Goal: Information Seeking & Learning: Learn about a topic

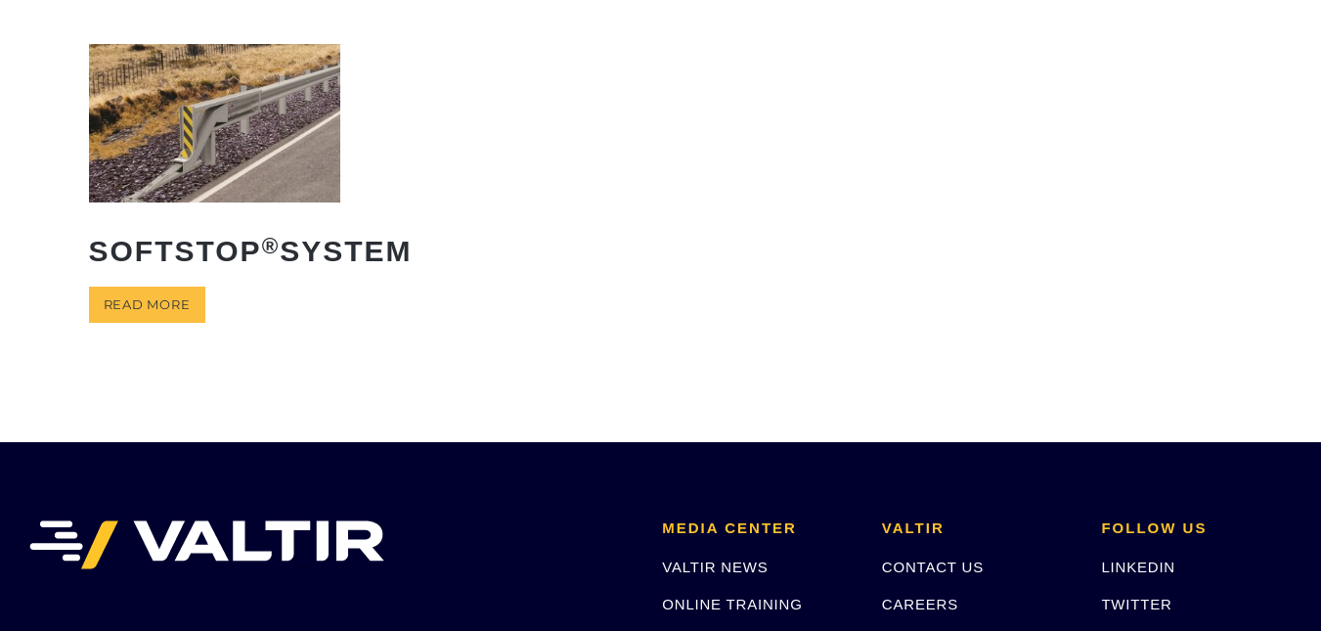
scroll to position [551, 0]
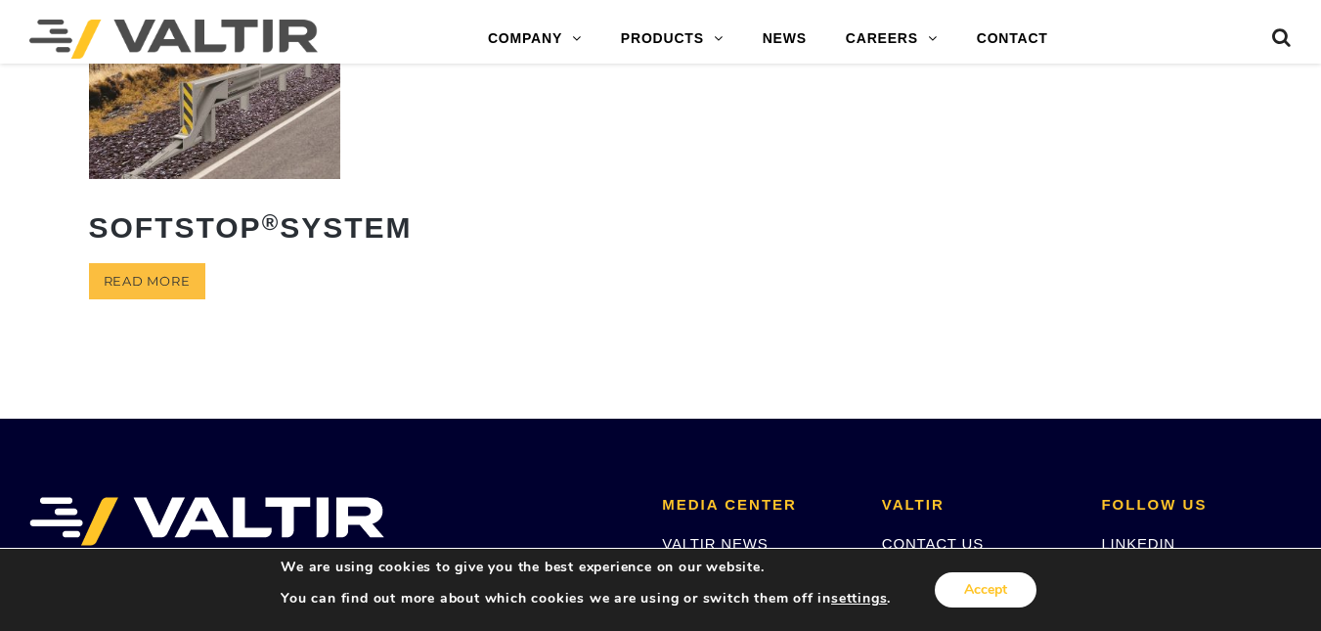
click at [984, 580] on button "Accept" at bounding box center [986, 589] width 102 height 35
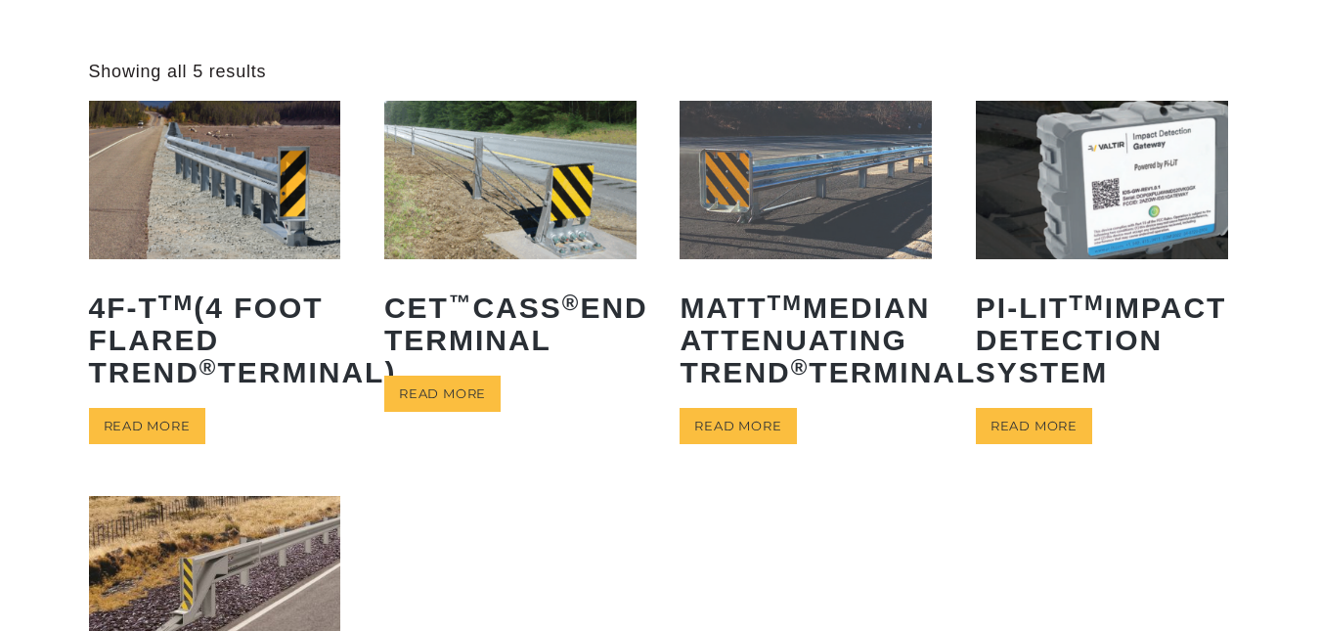
scroll to position [74, 0]
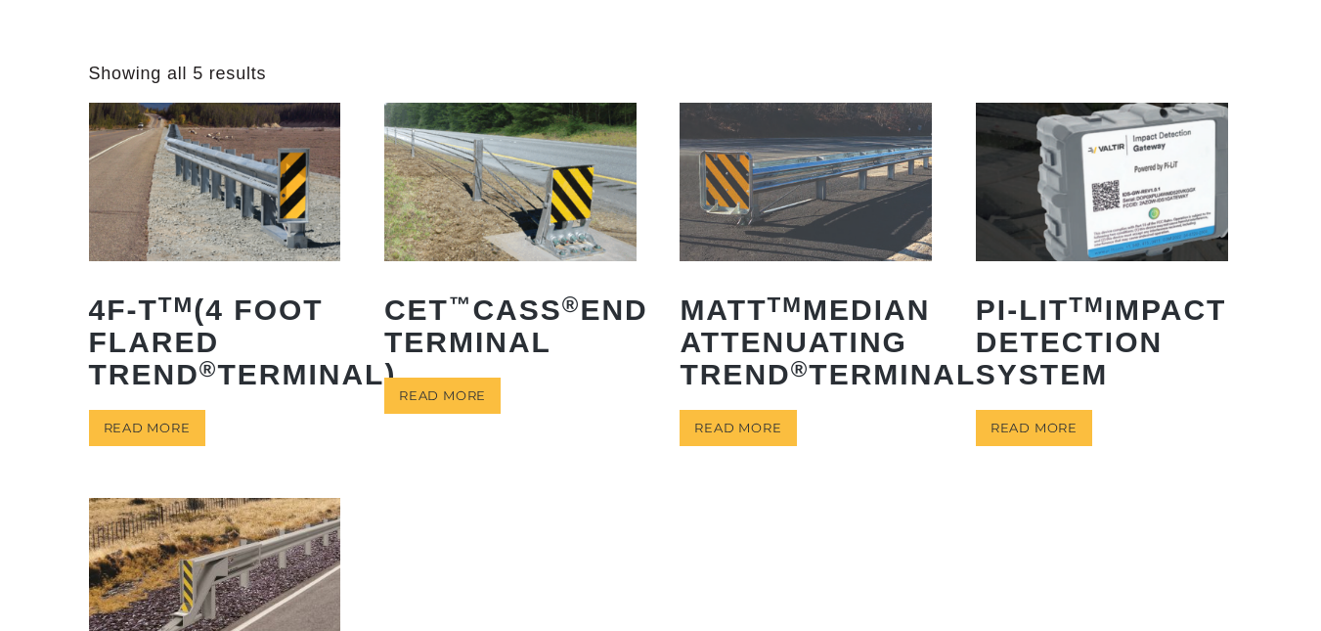
click at [144, 438] on li "4F-T TM (4 Foot Flared TREND ® Terminal) Read more" at bounding box center [215, 274] width 252 height 342
click at [158, 446] on link "Read more" at bounding box center [147, 428] width 116 height 36
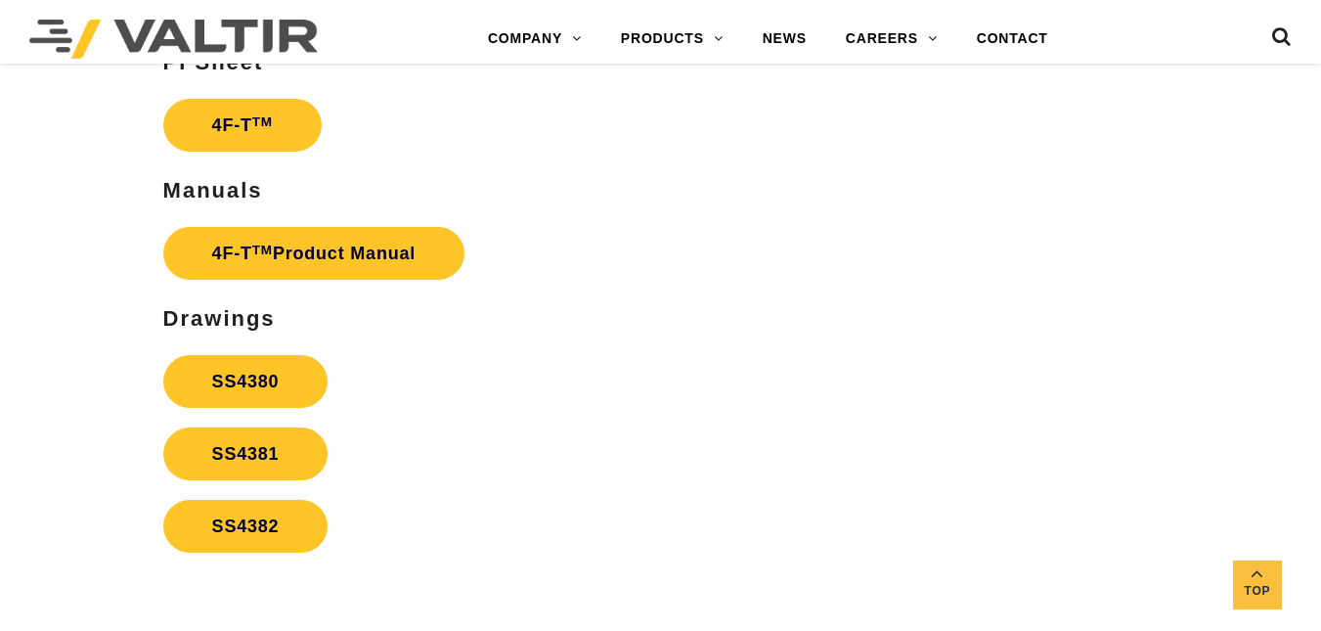
scroll to position [3309, 0]
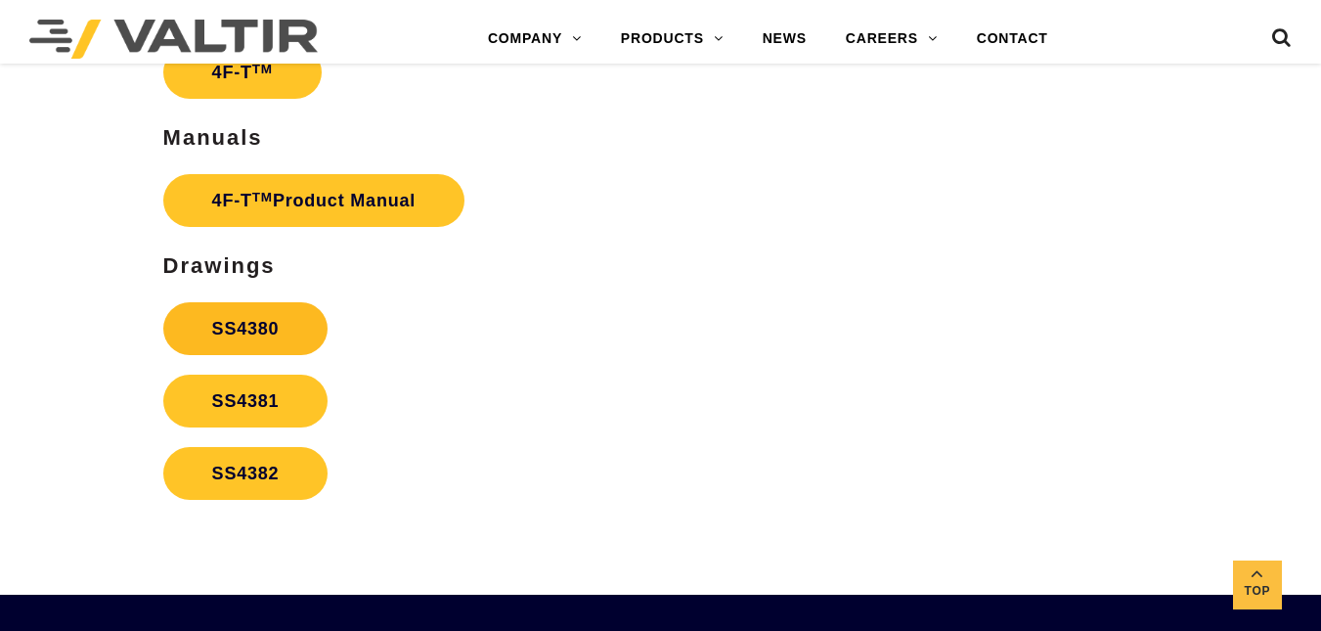
click at [310, 342] on link "SS4380" at bounding box center [245, 328] width 165 height 53
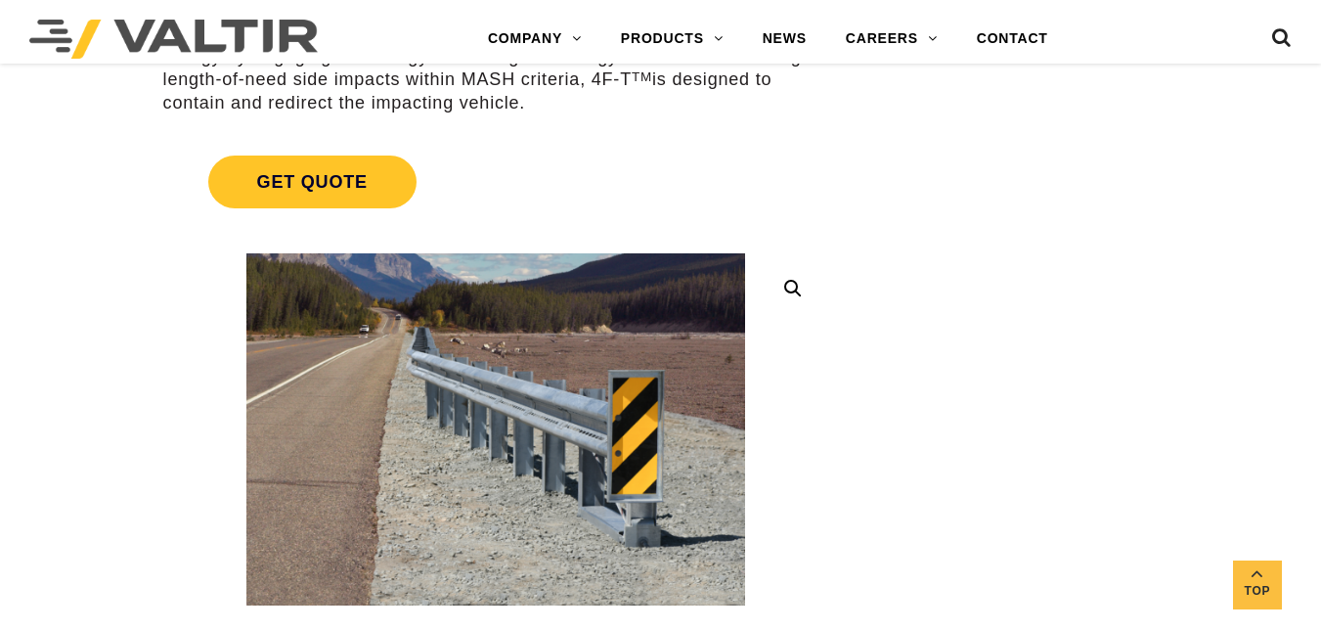
scroll to position [500, 0]
